Goal: Information Seeking & Learning: Learn about a topic

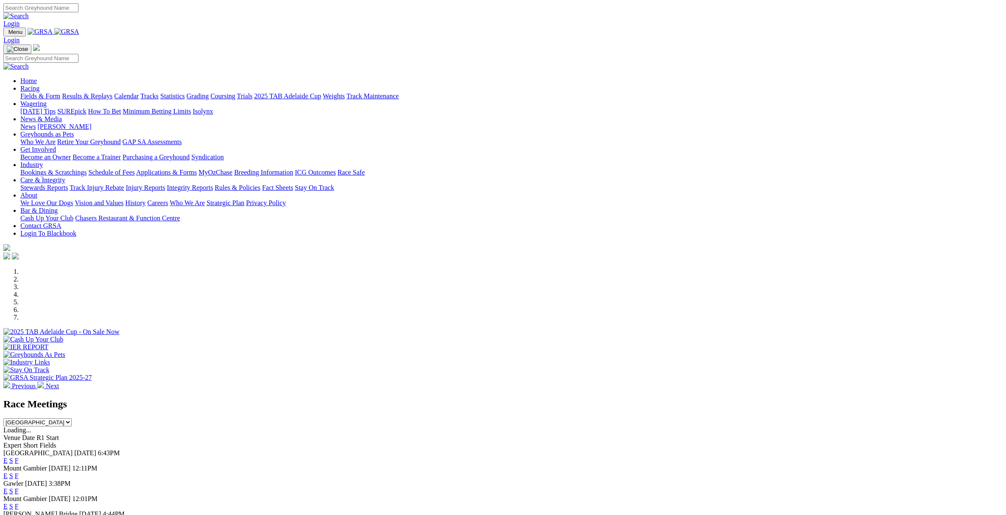
select select "QLD"
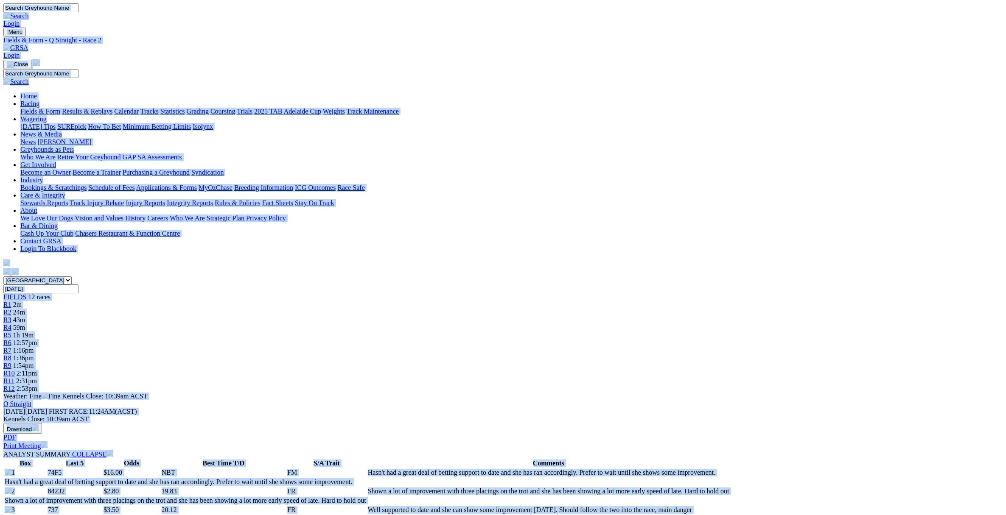
copy body "Login Menu Fields & Form - Q Straight - Race 2 Login Home Racing Fields & Form …"
click at [28, 44] on img at bounding box center [15, 48] width 25 height 8
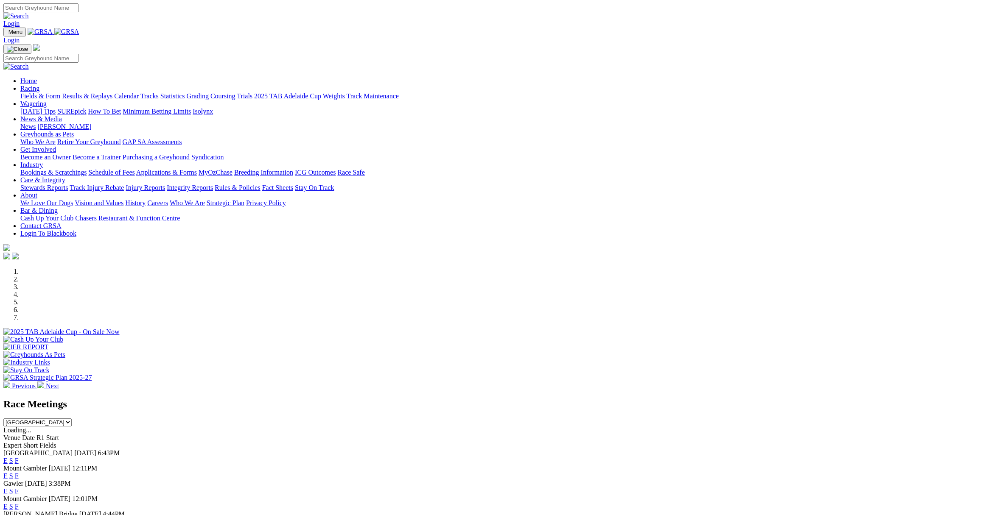
select select "NSW"
